Goal: Information Seeking & Learning: Find specific fact

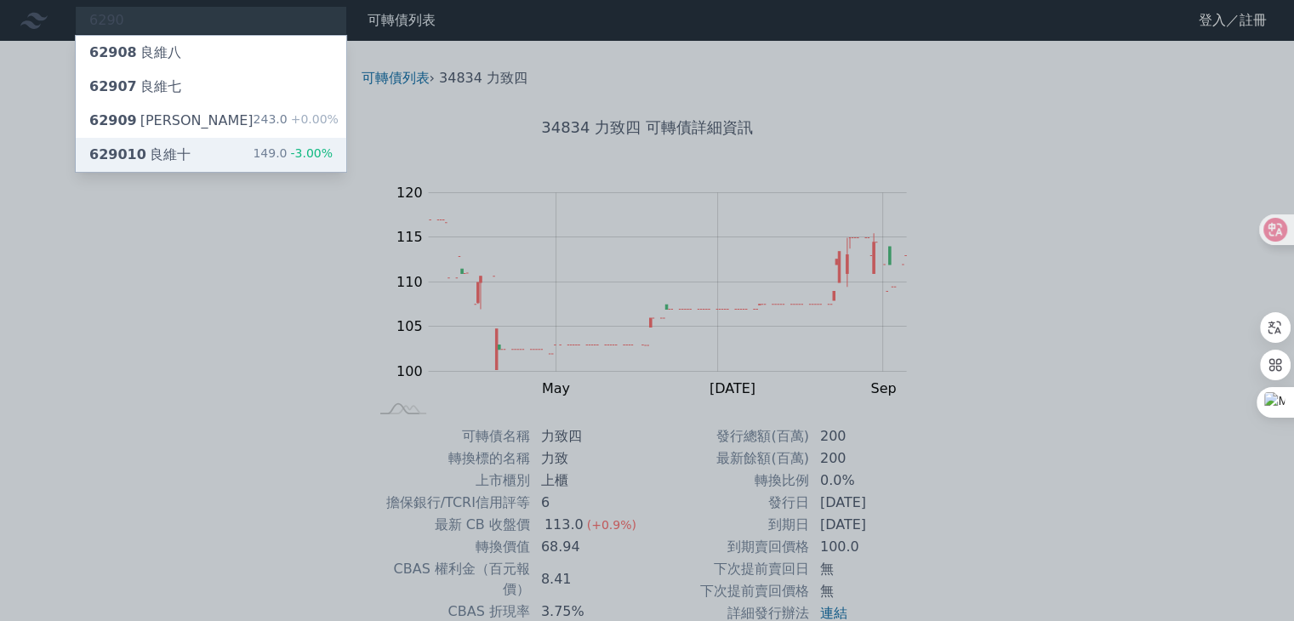
type input "6290"
click at [179, 151] on div "629010 良維十" at bounding box center [139, 155] width 101 height 20
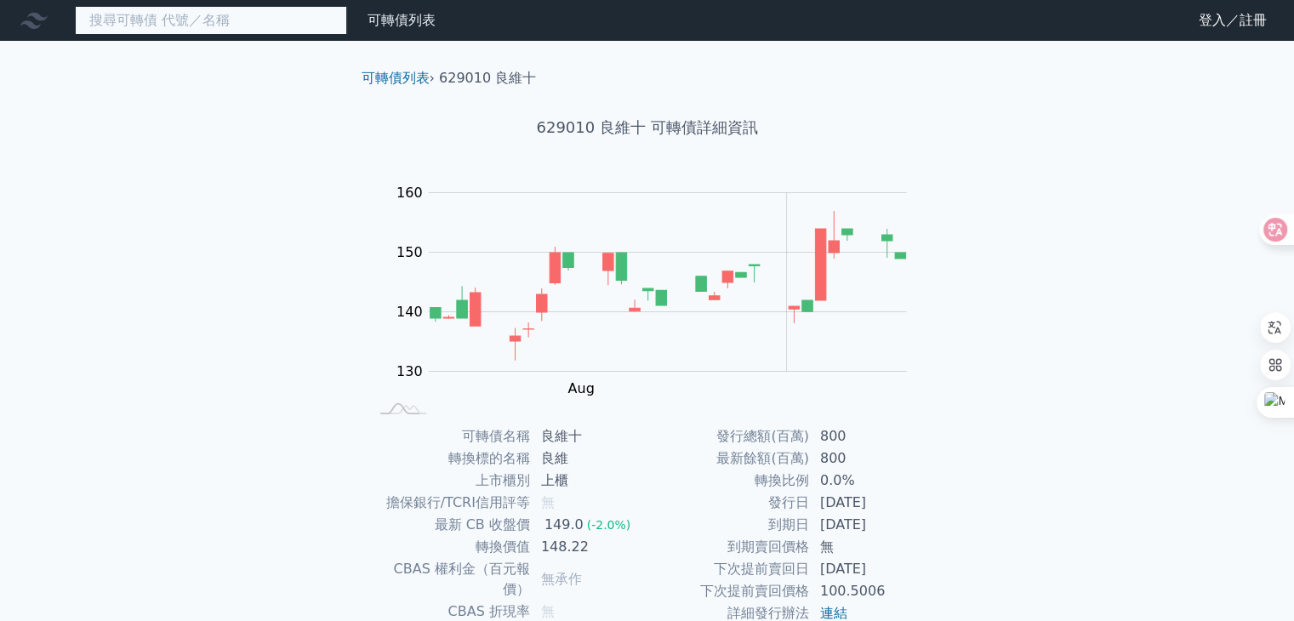
click at [215, 22] on input at bounding box center [211, 20] width 272 height 29
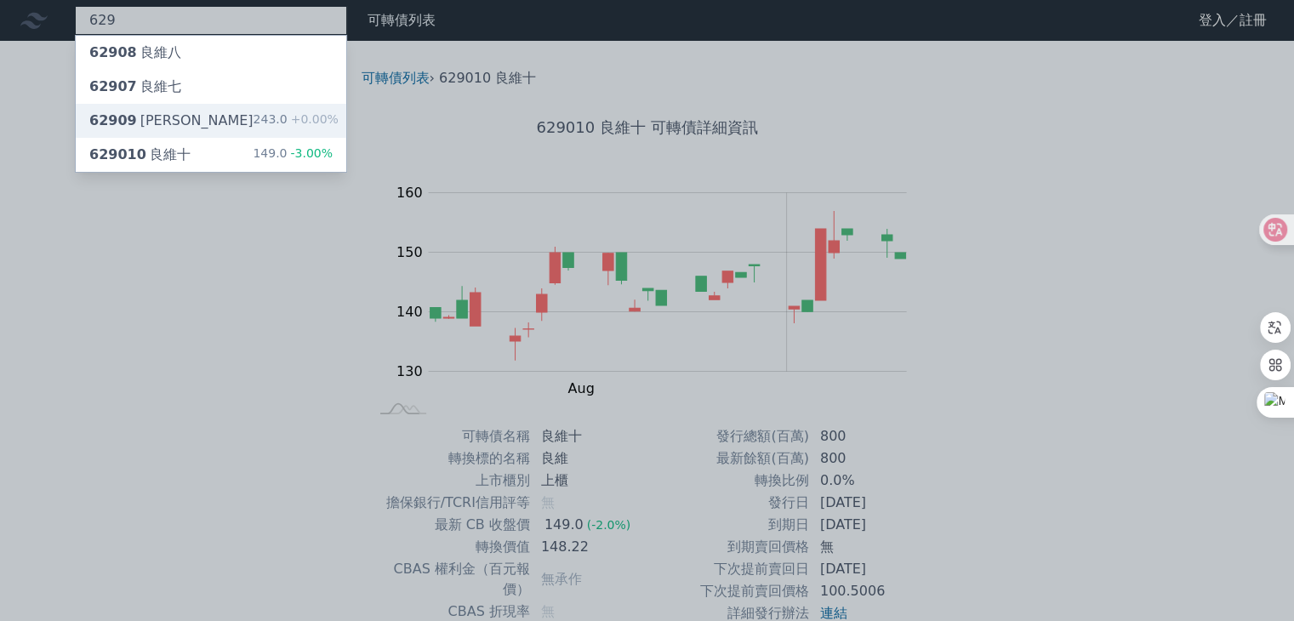
type input "629"
click at [220, 105] on div "62909 良維九 243.0 +0.00%" at bounding box center [211, 121] width 271 height 34
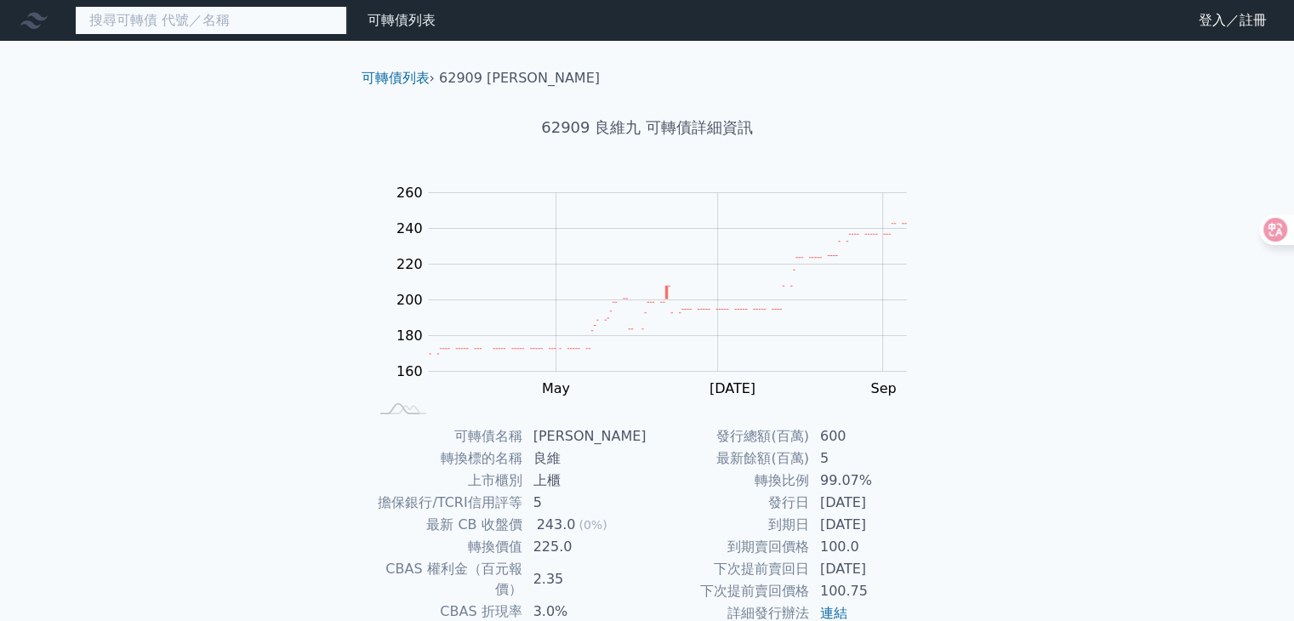
click at [242, 18] on input at bounding box center [211, 20] width 272 height 29
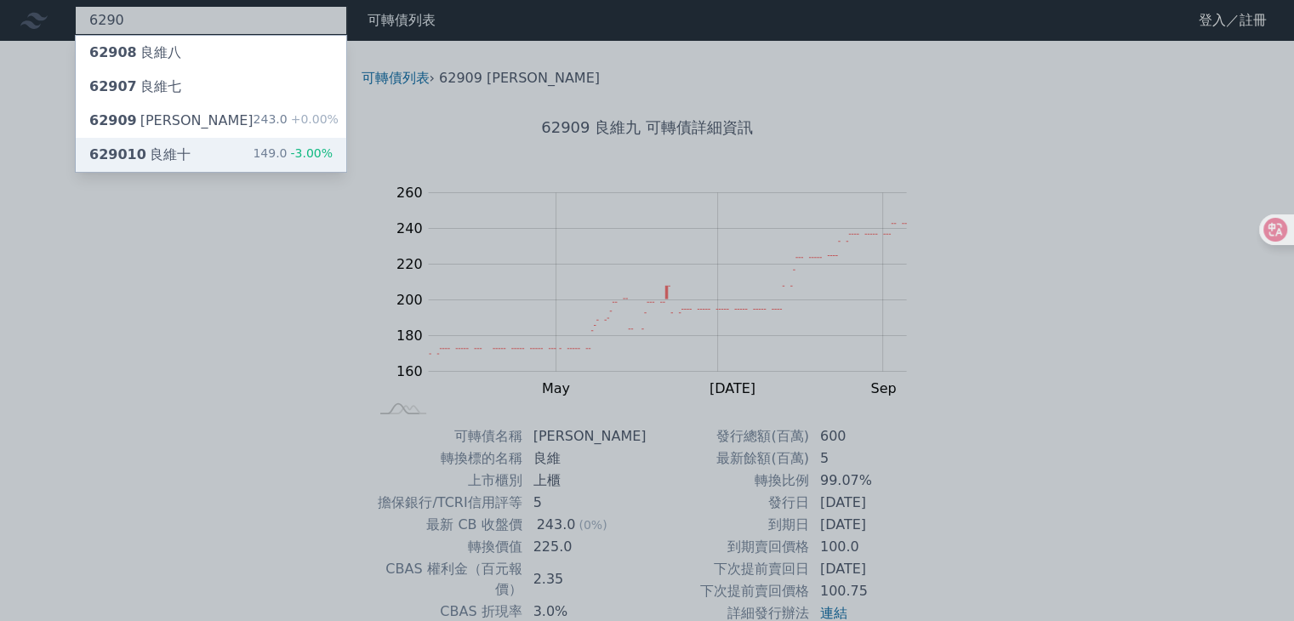
type input "6290"
click at [231, 143] on div "629010 良維十 149.0 -3.00%" at bounding box center [211, 155] width 271 height 34
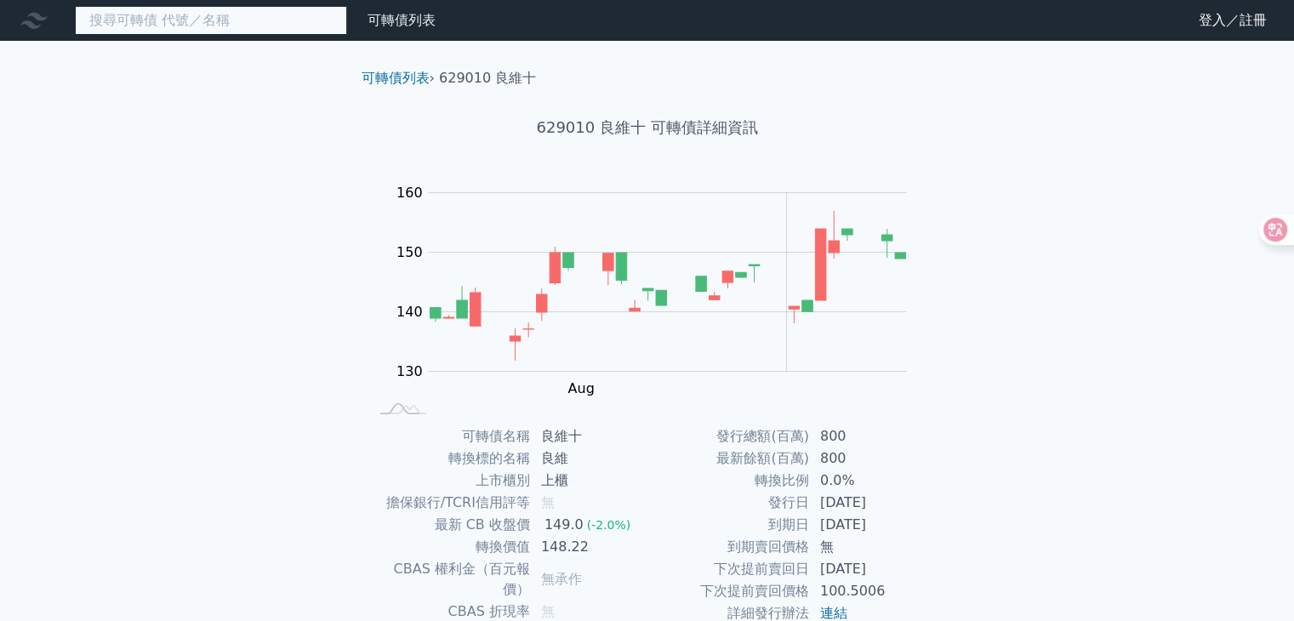
click at [305, 21] on input at bounding box center [211, 20] width 272 height 29
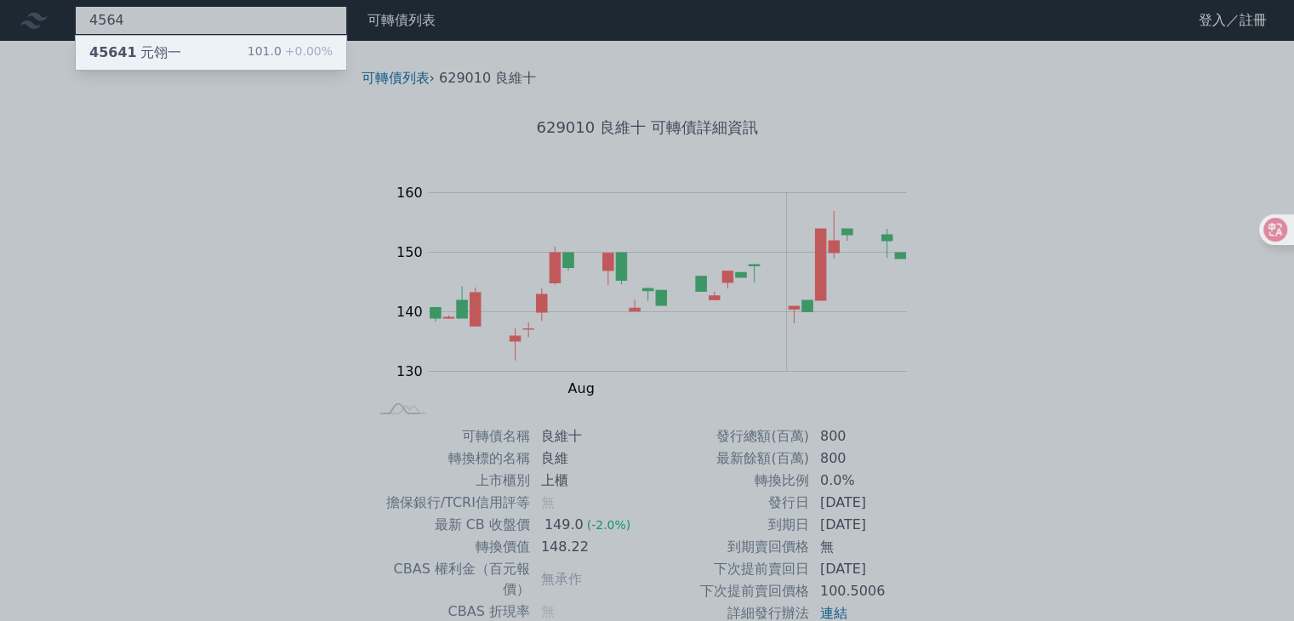
type input "4564"
click at [265, 56] on div "101.0 +0.00%" at bounding box center [290, 53] width 85 height 20
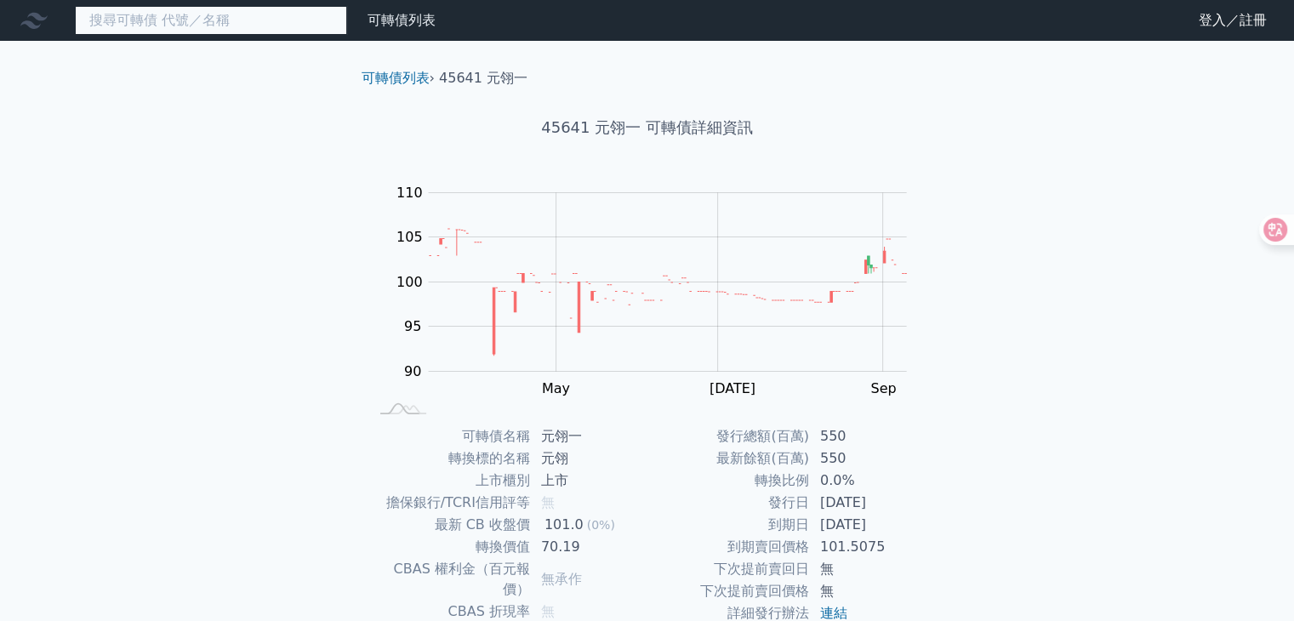
click at [275, 26] on input at bounding box center [211, 20] width 272 height 29
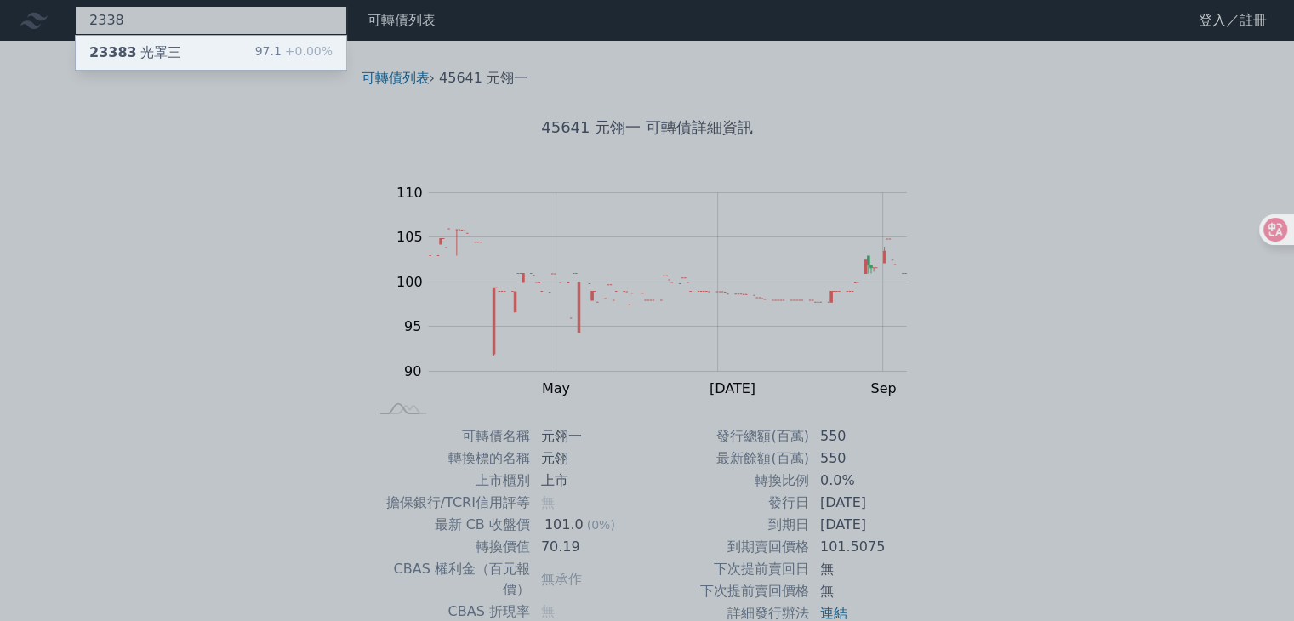
type input "2338"
click at [253, 48] on div "23383 光罩三 97.1 +0.00%" at bounding box center [211, 53] width 271 height 34
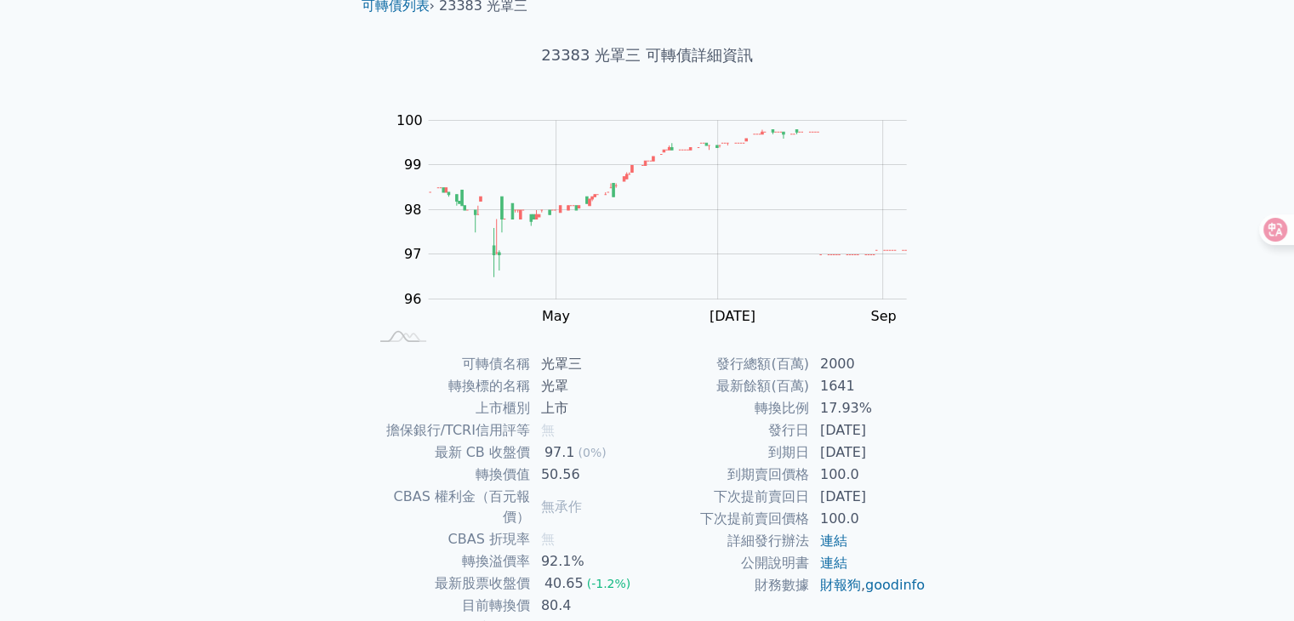
scroll to position [167, 0]
